Goal: Task Accomplishment & Management: Complete application form

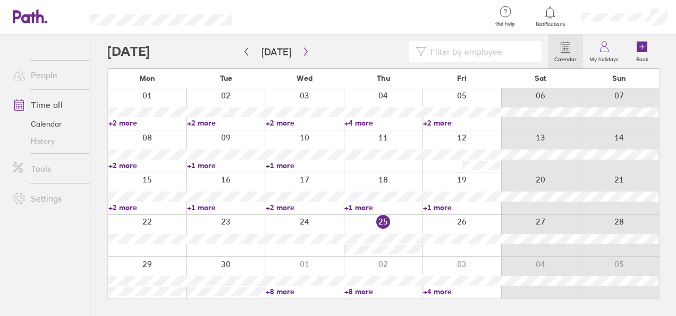
click at [364, 205] on link "+1 more" at bounding box center [383, 207] width 78 height 10
click at [441, 206] on link "+1 more" at bounding box center [462, 207] width 78 height 10
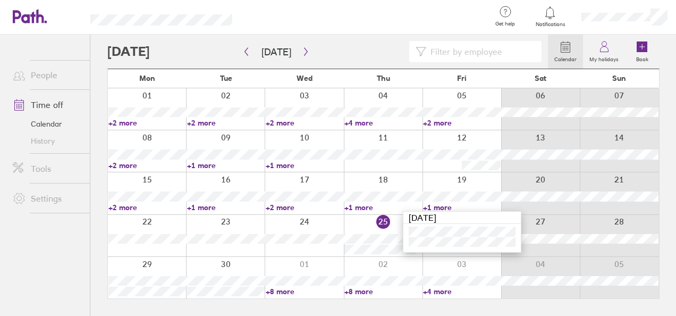
click at [441, 206] on link "+1 more" at bounding box center [462, 207] width 78 height 10
click at [441, 205] on link "+1 more" at bounding box center [462, 207] width 78 height 10
click at [441, 206] on link "+1 more" at bounding box center [462, 207] width 78 height 10
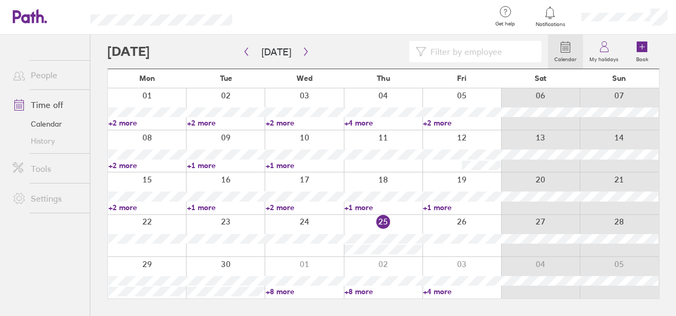
click at [431, 121] on link "+2 more" at bounding box center [462, 123] width 78 height 10
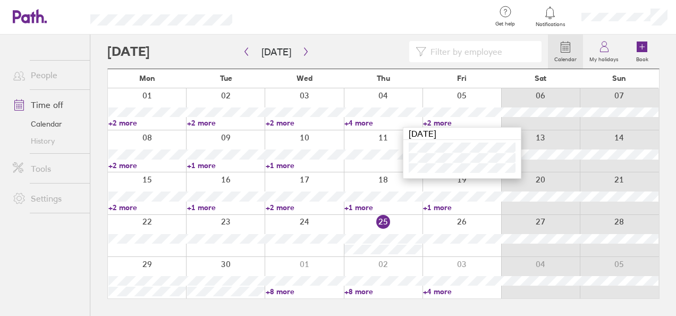
click at [431, 121] on link "+2 more" at bounding box center [462, 123] width 78 height 10
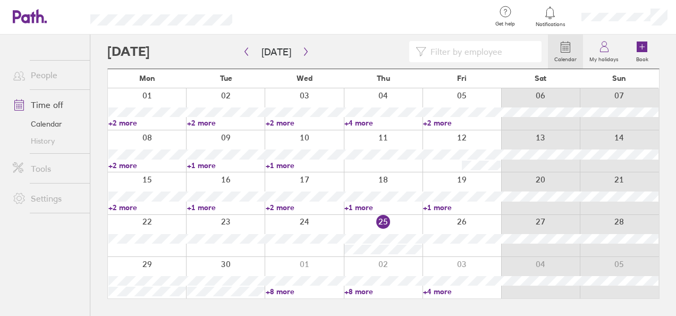
click at [443, 205] on link "+1 more" at bounding box center [462, 207] width 78 height 10
click at [365, 204] on link "+1 more" at bounding box center [383, 207] width 78 height 10
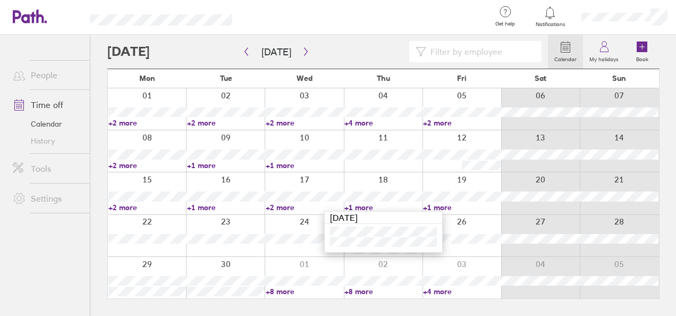
click at [278, 202] on link "+2 more" at bounding box center [305, 207] width 78 height 10
click at [280, 206] on link "+2 more" at bounding box center [305, 207] width 78 height 10
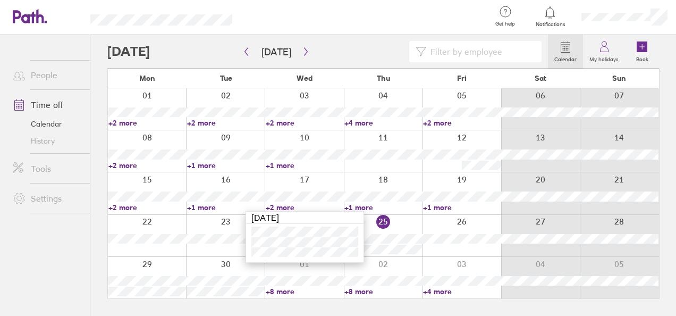
click at [365, 203] on link "+1 more" at bounding box center [383, 207] width 78 height 10
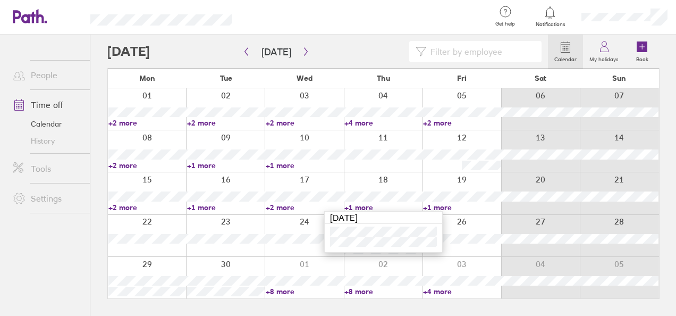
click at [436, 203] on link "+1 more" at bounding box center [462, 207] width 78 height 10
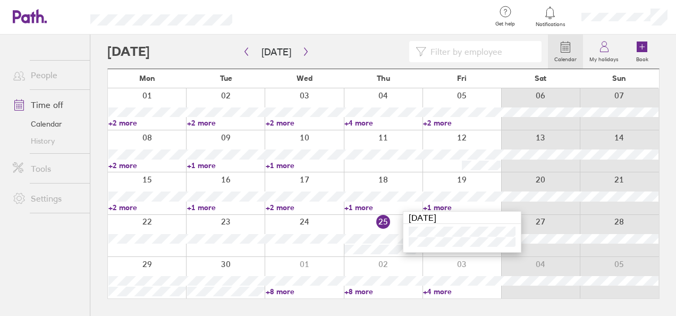
click at [292, 205] on link "+2 more" at bounding box center [305, 207] width 78 height 10
click at [439, 206] on link "+1 more" at bounding box center [462, 207] width 78 height 10
click at [273, 5] on div at bounding box center [365, 17] width 233 height 35
